Goal: Task Accomplishment & Management: Manage account settings

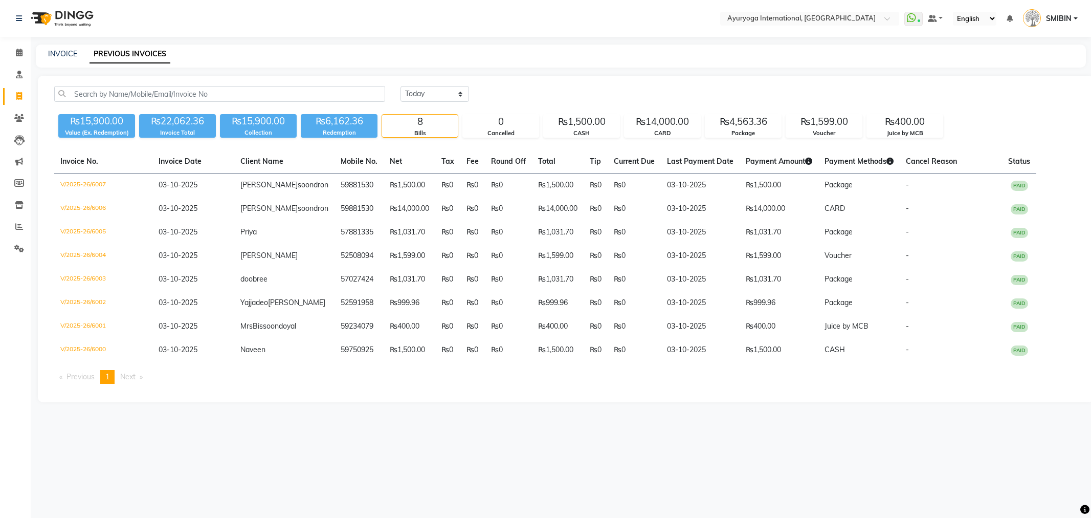
click at [17, 62] on li "Calendar" at bounding box center [15, 53] width 31 height 22
click at [17, 57] on span at bounding box center [19, 53] width 18 height 12
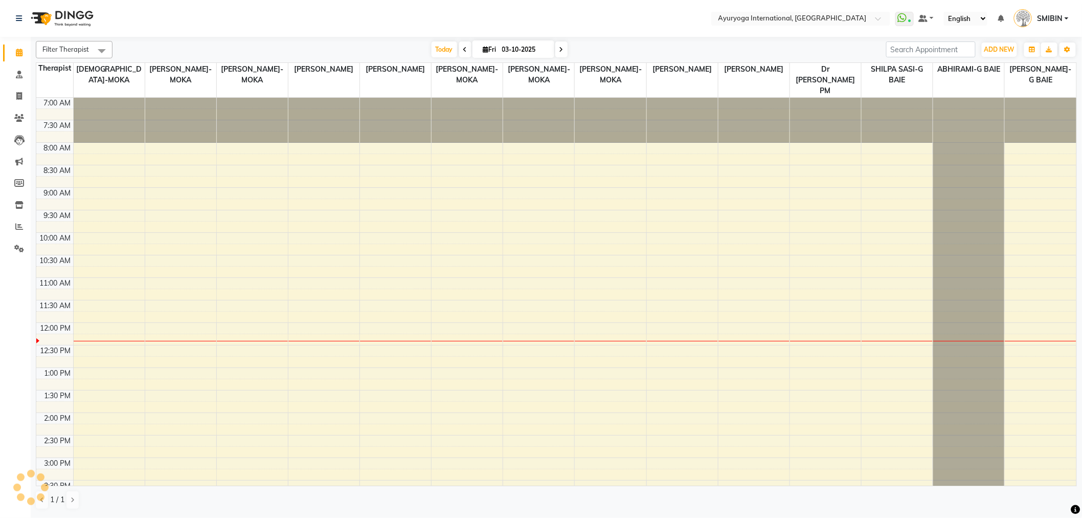
scroll to position [226, 0]
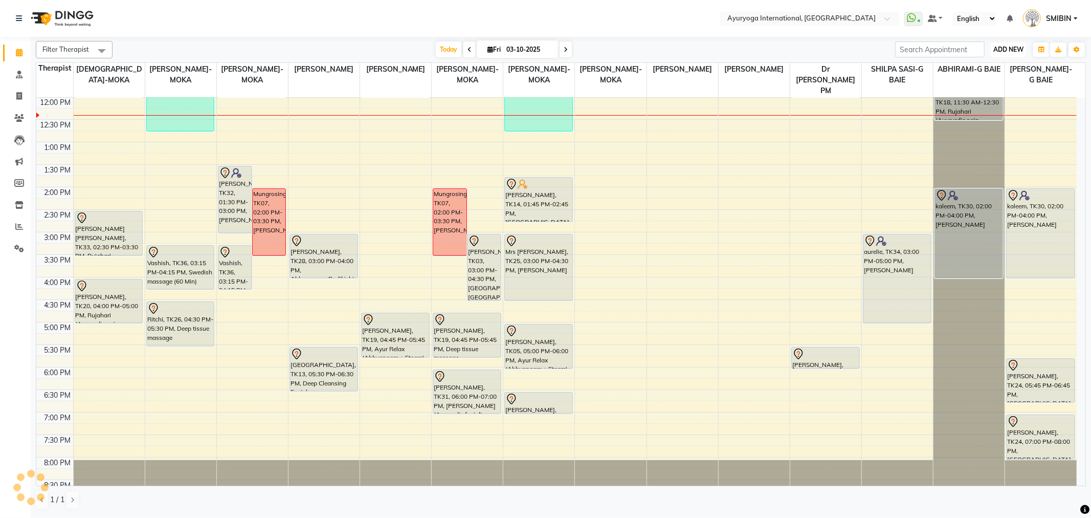
click at [1004, 50] on span "ADD NEW" at bounding box center [1008, 50] width 30 height 8
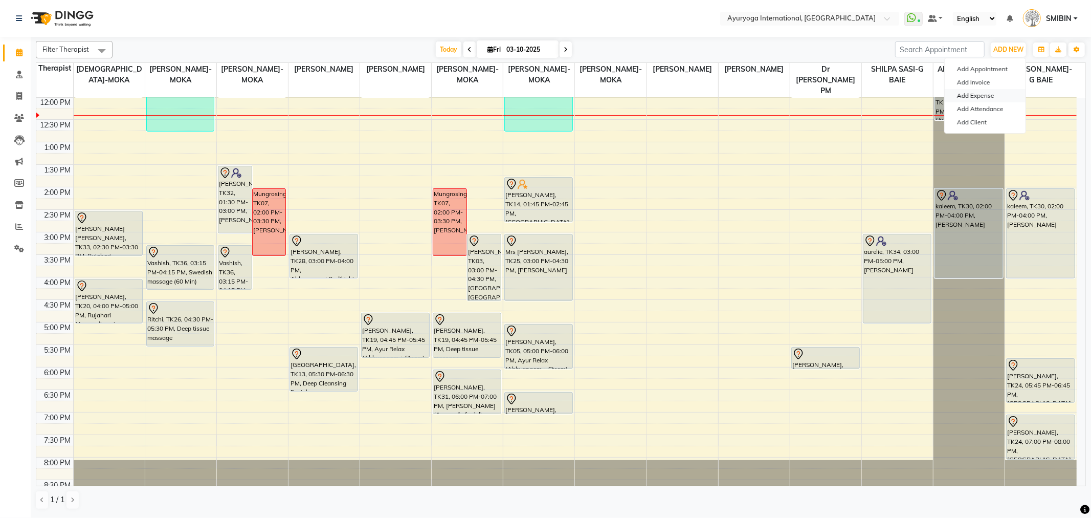
click at [977, 96] on link "Add Expense" at bounding box center [985, 95] width 81 height 13
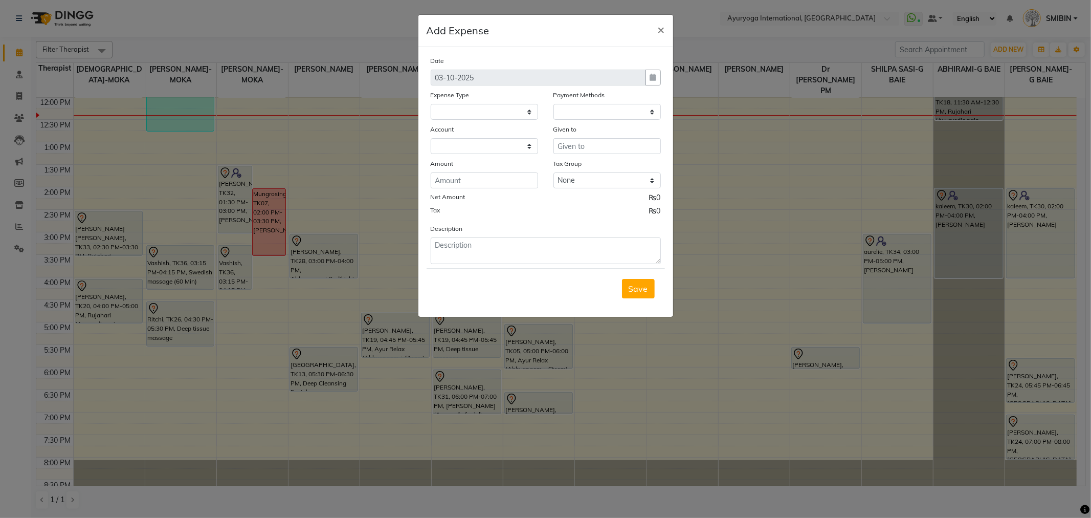
select select
select select "1"
select select "2477"
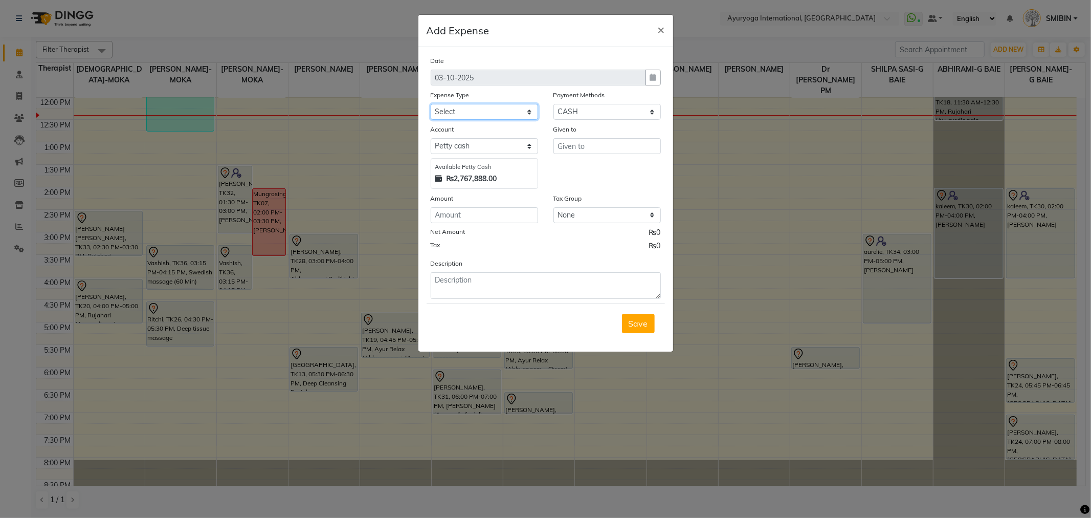
click at [462, 114] on select "Select Advertising and Promotional Expenses Audit Charge BANK CHARGES CAR LOAN …" at bounding box center [484, 112] width 107 height 16
click at [461, 107] on select "Select Advertising and Promotional Expenses Audit Charge BANK CHARGES CAR LOAN …" at bounding box center [484, 112] width 107 height 16
click at [459, 113] on select "Select Advertising and Promotional Expenses Audit Charge BANK CHARGES CAR LOAN …" at bounding box center [484, 112] width 107 height 16
select select "77"
click at [431, 104] on select "Select Advertising and Promotional Expenses Audit Charge BANK CHARGES CAR LOAN …" at bounding box center [484, 112] width 107 height 16
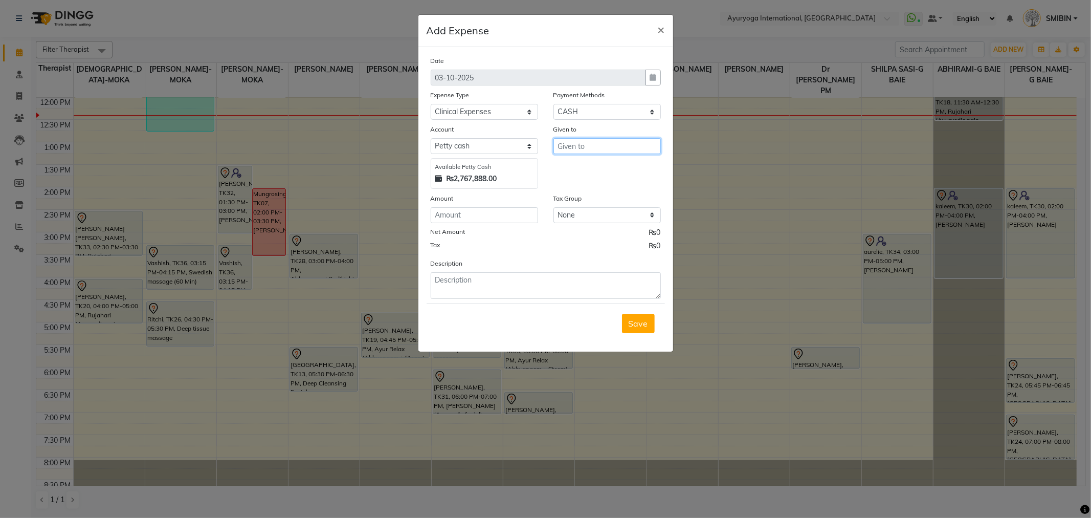
click at [582, 144] on input "text" at bounding box center [606, 146] width 107 height 16
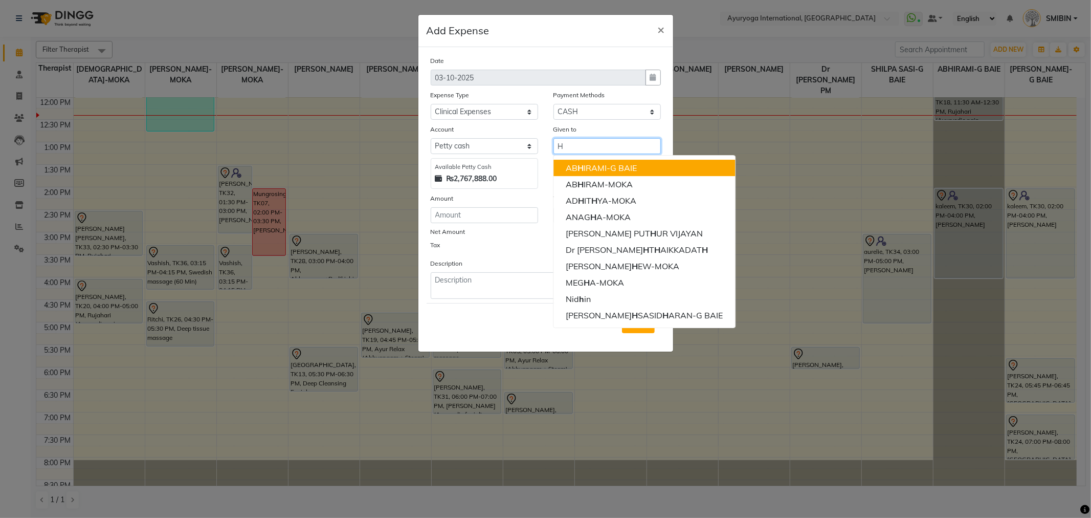
type input "H"
click at [495, 115] on select "Select Advertising and Promotional Expenses Audit Charge BANK CHARGES CAR LOAN …" at bounding box center [484, 112] width 107 height 16
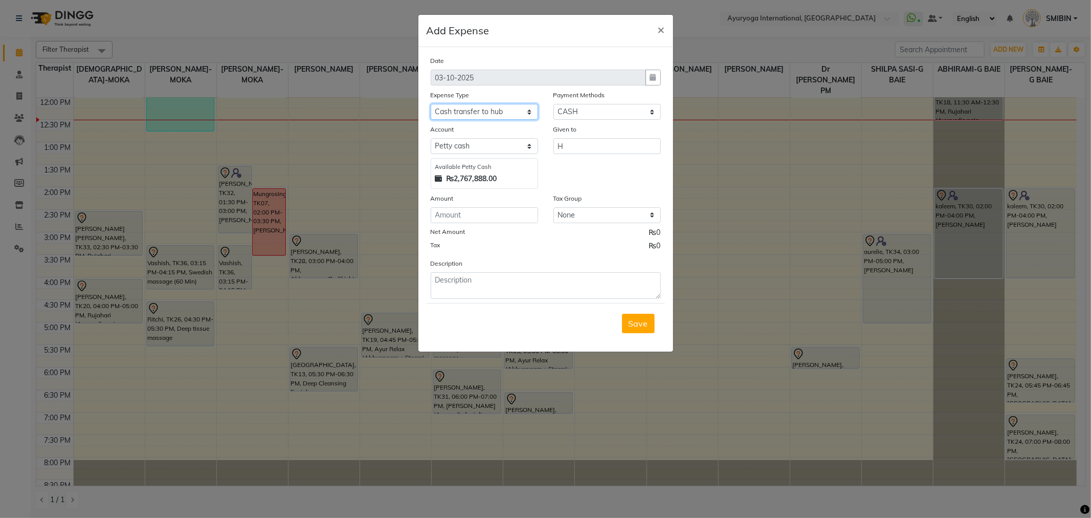
click at [470, 116] on select "Select Advertising and Promotional Expenses Audit Charge BANK CHARGES CAR LOAN …" at bounding box center [484, 112] width 107 height 16
select select "77"
click at [431, 104] on select "Select Advertising and Promotional Expenses Audit Charge BANK CHARGES CAR LOAN …" at bounding box center [484, 112] width 107 height 16
click at [579, 143] on input "H" at bounding box center [606, 146] width 107 height 16
type input "HS3"
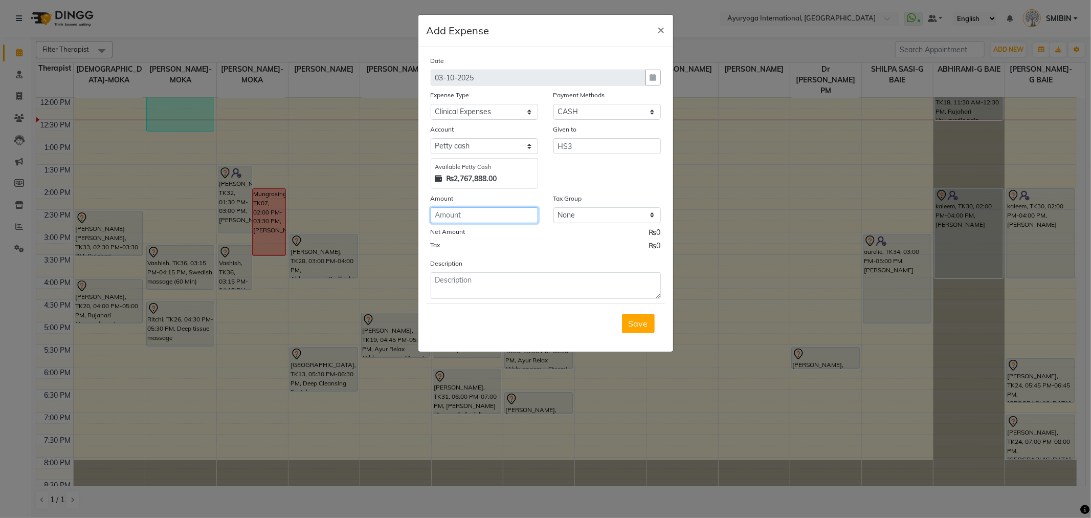
click at [495, 216] on input "number" at bounding box center [484, 215] width 107 height 16
type input "5000"
click at [478, 283] on textarea at bounding box center [546, 285] width 230 height 27
type textarea "m"
type textarea "M"
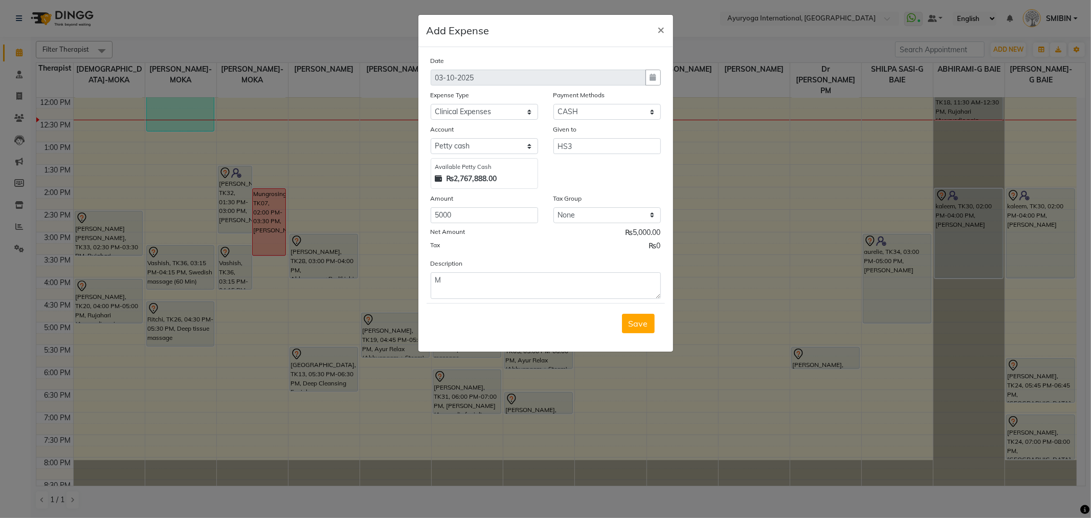
click at [622, 314] on button "Save" at bounding box center [638, 323] width 33 height 19
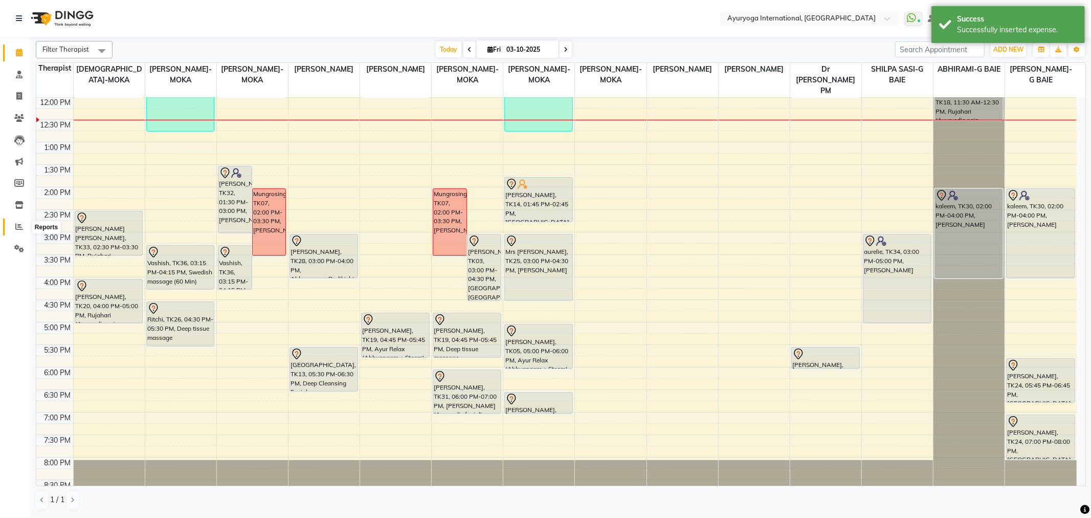
click at [17, 227] on icon at bounding box center [19, 227] width 8 height 8
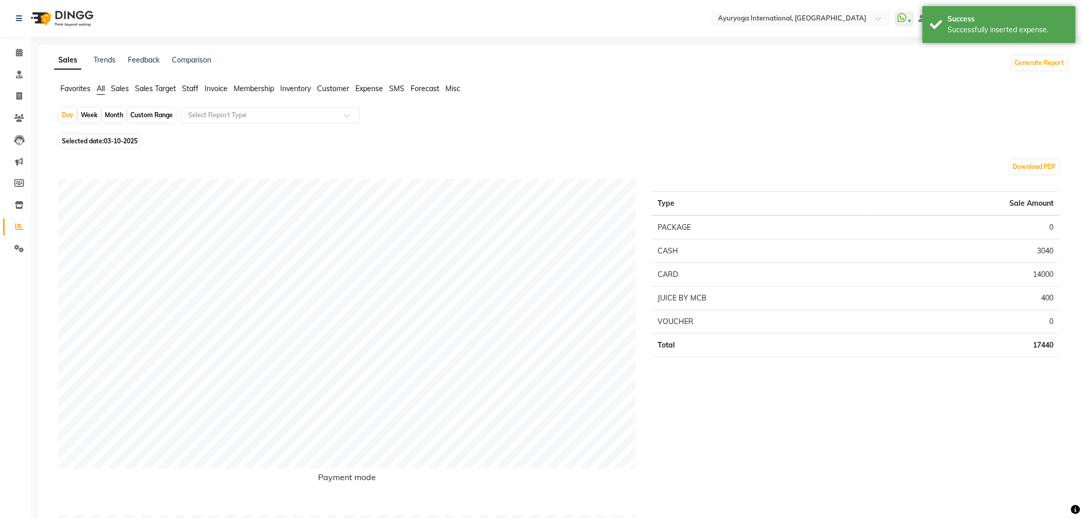
click at [374, 90] on span "Expense" at bounding box center [369, 88] width 28 height 9
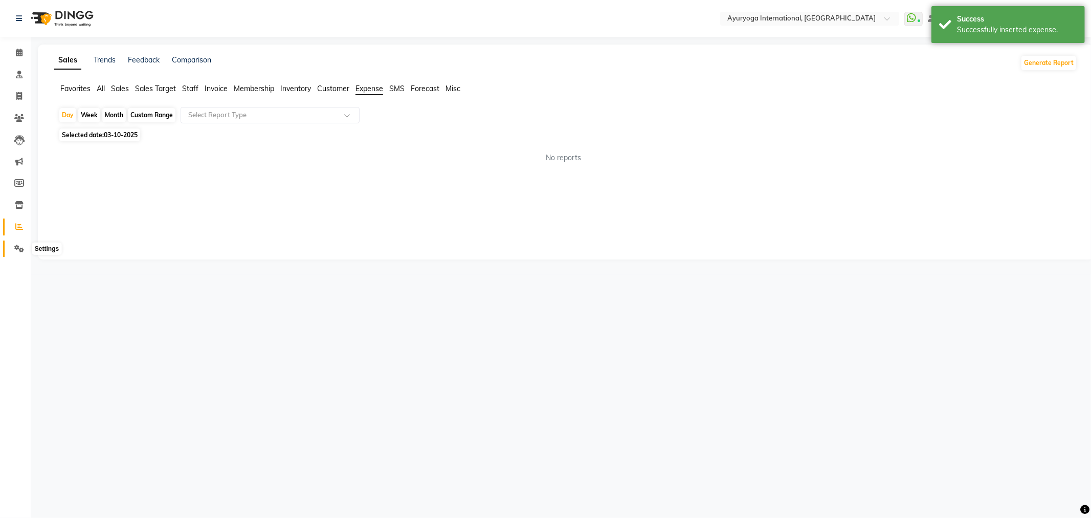
click at [20, 247] on icon at bounding box center [19, 248] width 10 height 8
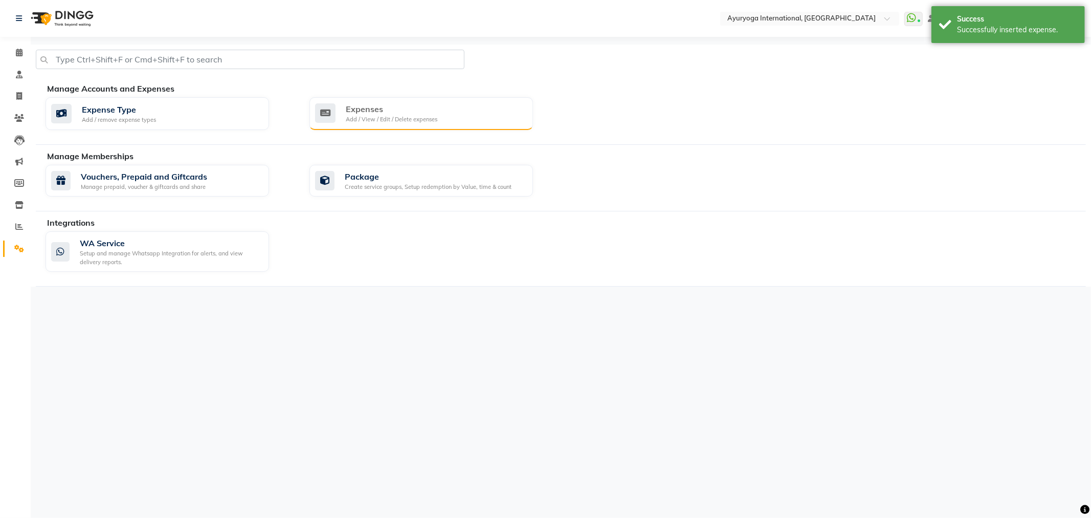
click at [377, 122] on div "Add / View / Edit / Delete expenses" at bounding box center [392, 119] width 92 height 9
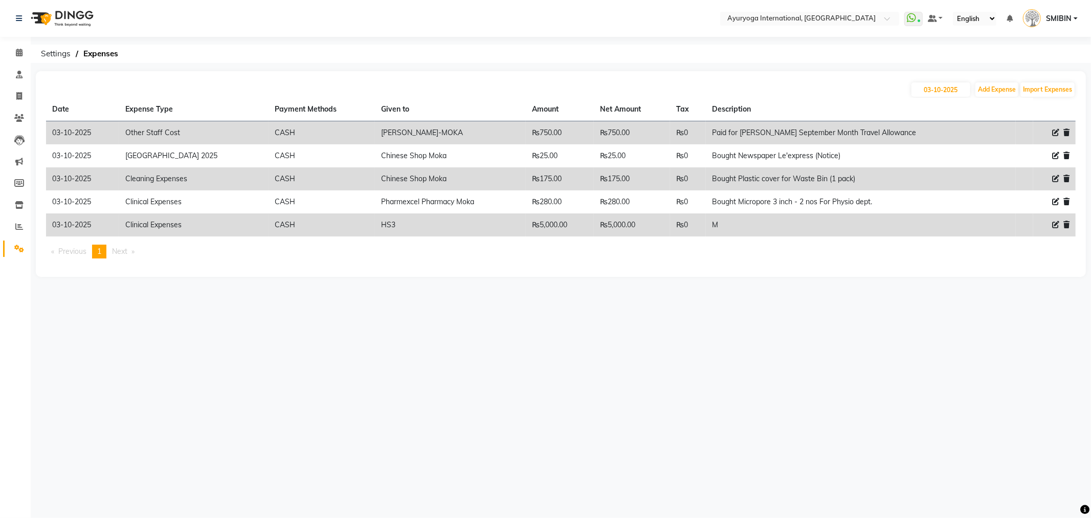
click at [1054, 221] on icon at bounding box center [1055, 224] width 7 height 7
select select "77"
select select "1"
select select "2477"
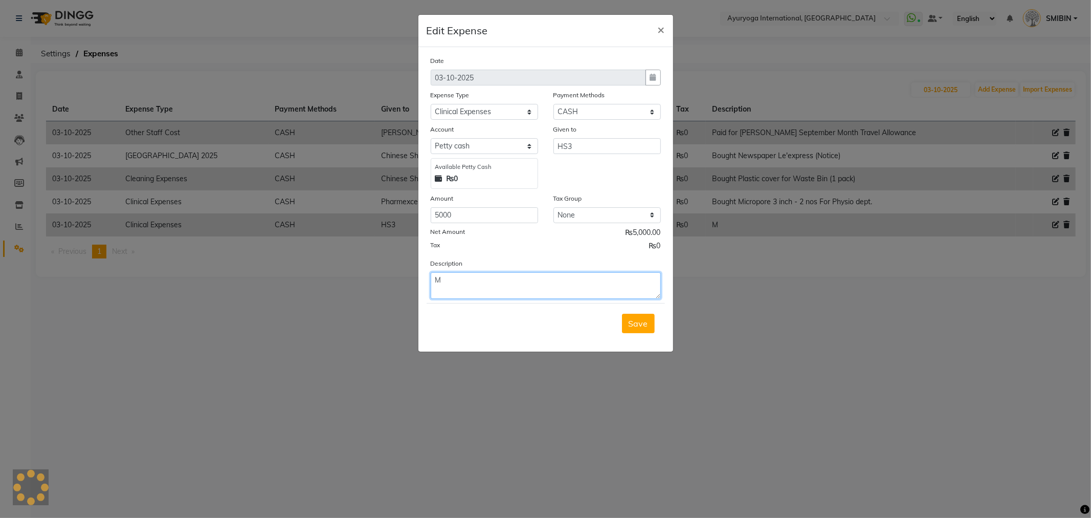
click at [476, 284] on textarea "M" at bounding box center [546, 285] width 230 height 27
type textarea "MEDECINE LABEL PRINT"
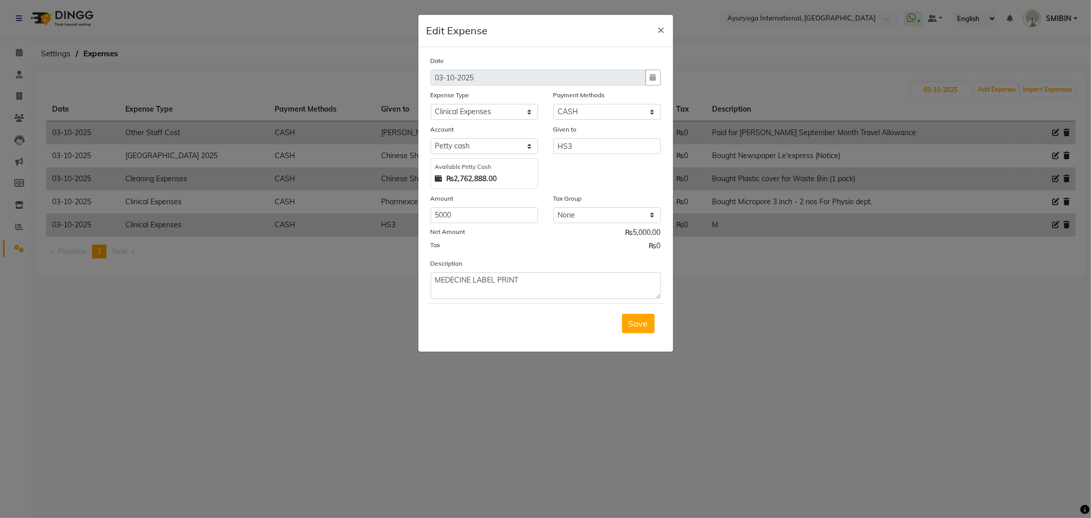
click at [632, 323] on span "Save" at bounding box center [638, 323] width 19 height 10
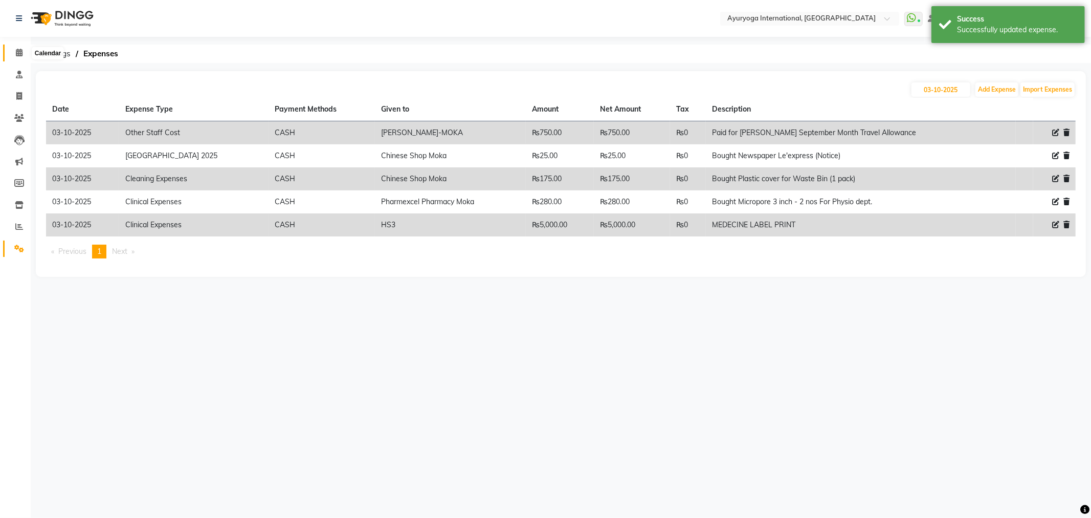
click at [22, 57] on span at bounding box center [19, 53] width 18 height 12
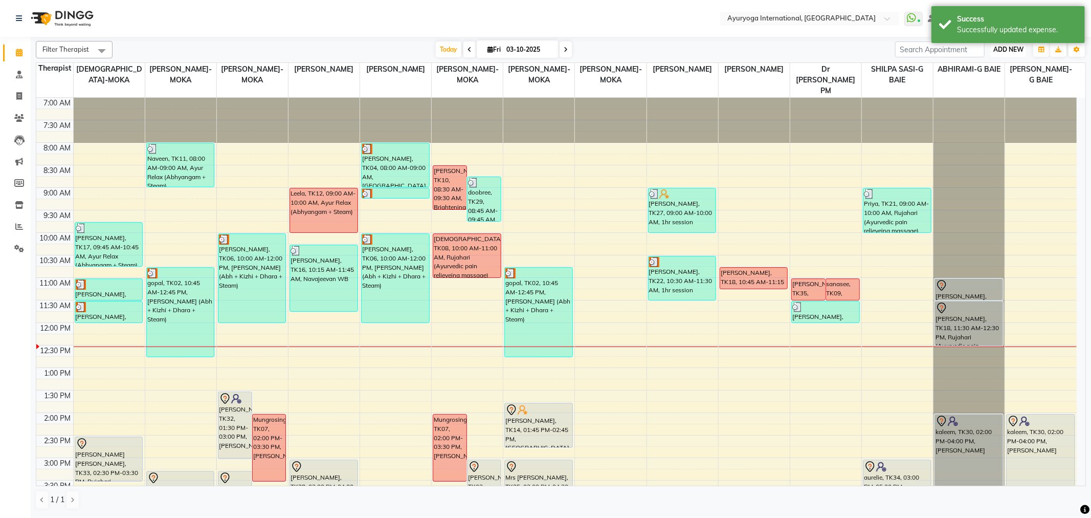
click at [1013, 44] on button "ADD NEW Toggle Dropdown" at bounding box center [1008, 49] width 35 height 14
click at [977, 93] on link "Add Expense" at bounding box center [985, 95] width 81 height 13
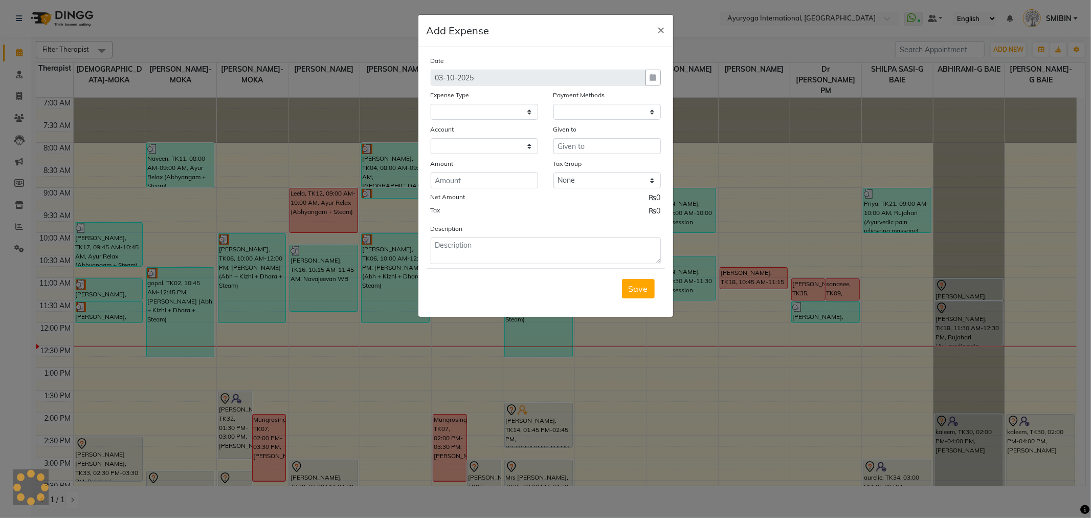
select select
click at [466, 114] on select "Select Advertising and Promotional Expenses Audit Charge BANK CHARGES CAR LOAN …" at bounding box center [484, 112] width 107 height 16
select select "1"
select select "2477"
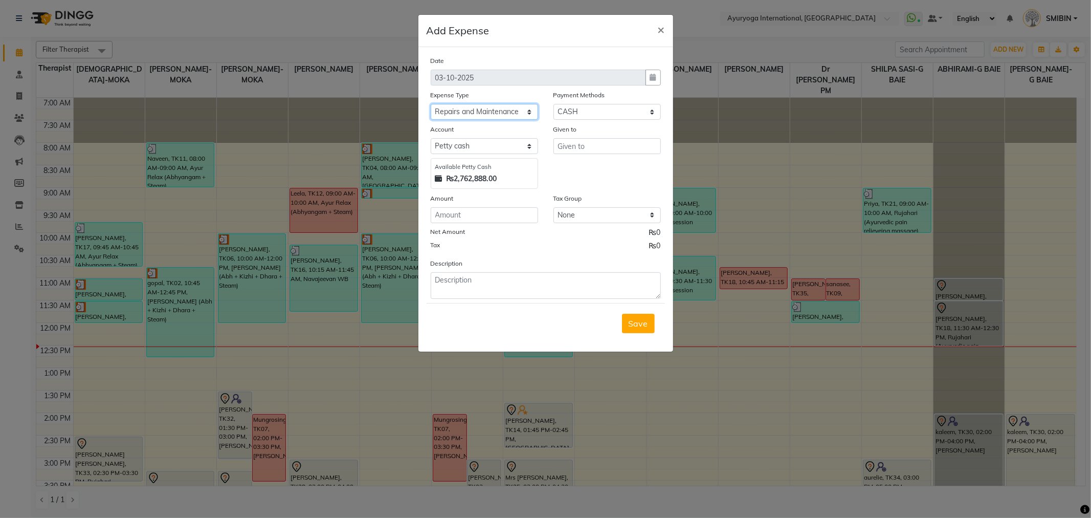
click at [431, 104] on select "Select Advertising and Promotional Expenses Audit Charge BANK CHARGES CAR LOAN …" at bounding box center [484, 112] width 107 height 16
click at [530, 115] on select "Select Advertising and Promotional Expenses Audit Charge BANK CHARGES CAR LOAN …" at bounding box center [484, 112] width 107 height 16
select select "14767"
click at [431, 104] on select "Select Advertising and Promotional Expenses Audit Charge BANK CHARGES CAR LOAN …" at bounding box center [484, 112] width 107 height 16
click at [568, 146] on input "text" at bounding box center [606, 146] width 107 height 16
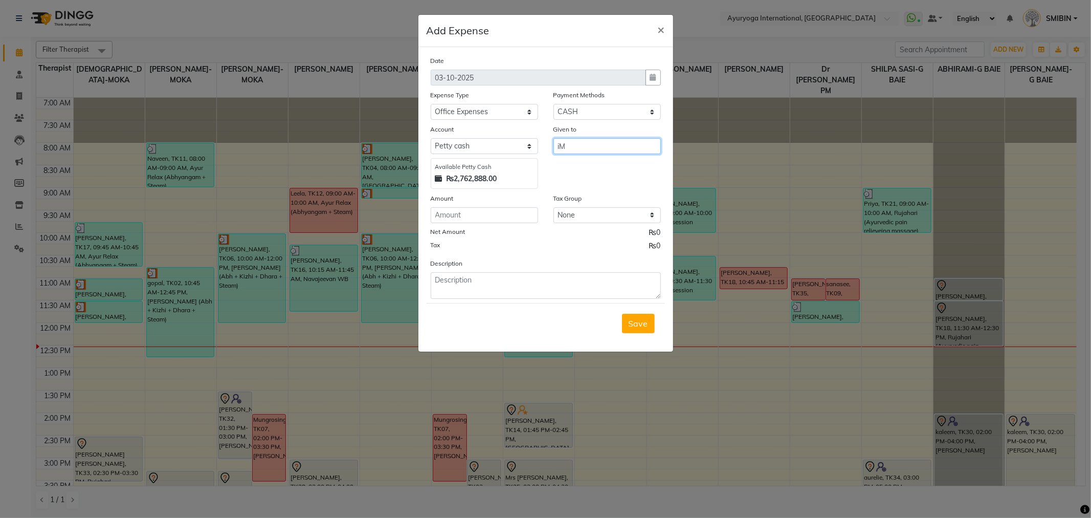
type input "i"
type input "A"
click at [579, 150] on input "IMAGE SYSTEMS" at bounding box center [606, 146] width 107 height 16
type input "IMAGIC SYSTEMS"
click at [461, 221] on input "number" at bounding box center [484, 215] width 107 height 16
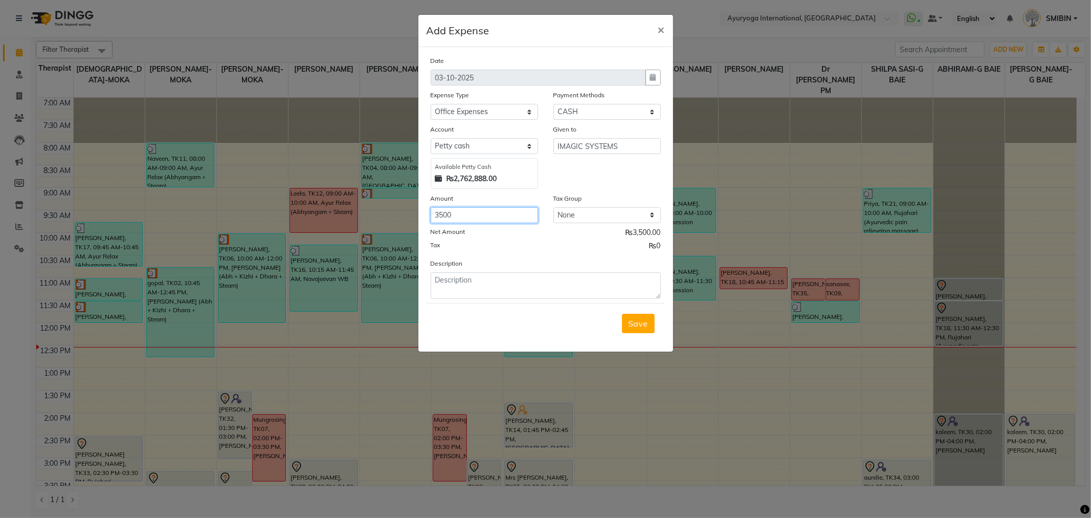
type input "3500"
click at [503, 277] on textarea at bounding box center [546, 285] width 230 height 27
type textarea "b"
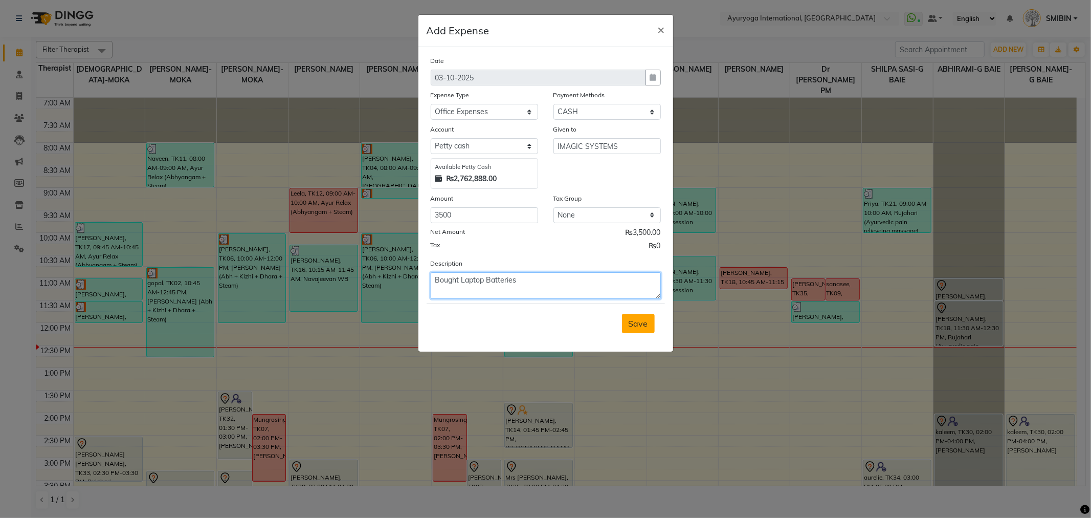
type textarea "Bought Laptop Batteries"
click at [641, 320] on span "Save" at bounding box center [638, 323] width 19 height 10
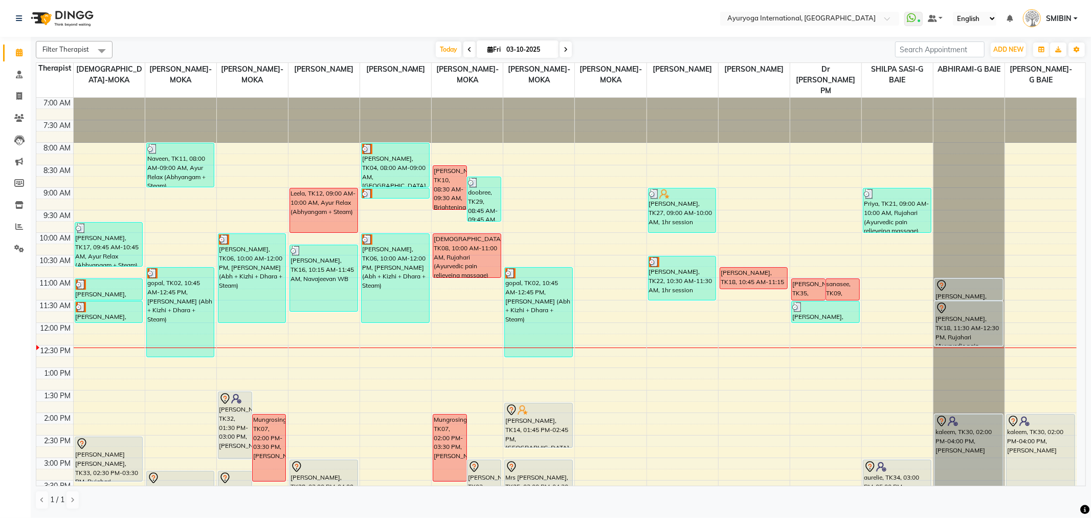
click at [1076, 16] on link "SMIBIN" at bounding box center [1050, 18] width 55 height 17
click at [1031, 69] on link "Sign out" at bounding box center [1025, 73] width 94 height 16
